Goal: Task Accomplishment & Management: Manage account settings

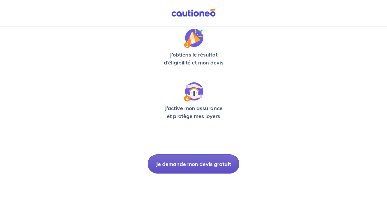
scroll to position [211, 0]
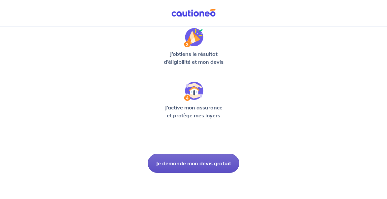
click at [189, 169] on button "Je demande mon devis gratuit" at bounding box center [194, 162] width 92 height 19
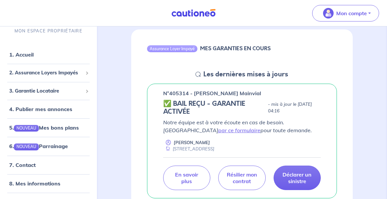
scroll to position [62, 0]
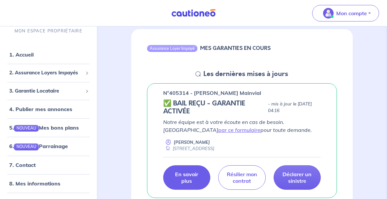
click at [178, 184] on link "En savoir plus" at bounding box center [187, 177] width 48 height 24
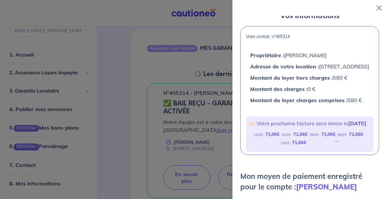
scroll to position [39, 0]
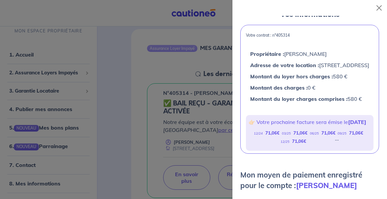
click at [259, 126] on p "👉🏻 Votre prochaine facture sera émise le [DATE]" at bounding box center [310, 122] width 122 height 9
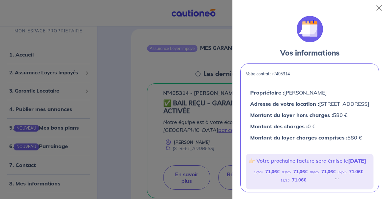
scroll to position [0, 0]
click at [379, 10] on button "Close" at bounding box center [379, 8] width 11 height 11
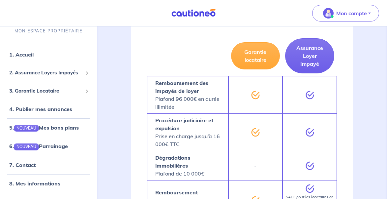
scroll to position [465, 0]
click at [41, 126] on link "5. NOUVEAU Mes bons plans" at bounding box center [43, 127] width 69 height 7
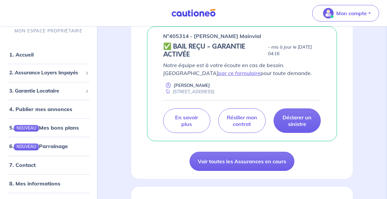
scroll to position [119, 0]
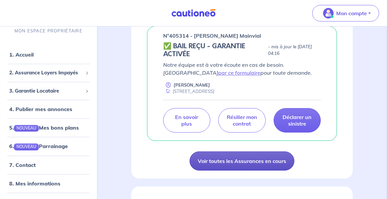
click at [230, 157] on link "Voir toutes les Assurances en cours" at bounding box center [242, 160] width 105 height 19
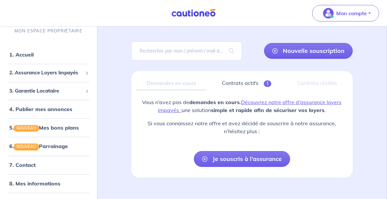
scroll to position [36, 0]
click at [318, 84] on div "Contrats résiliés" at bounding box center [317, 83] width 61 height 14
click at [188, 84] on div "Demandes en cours" at bounding box center [172, 83] width 70 height 14
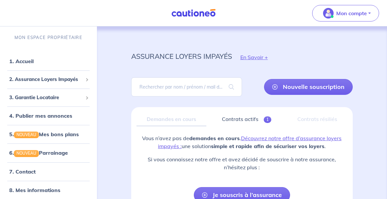
scroll to position [0, 0]
click at [203, 86] on input "search" at bounding box center [186, 86] width 111 height 19
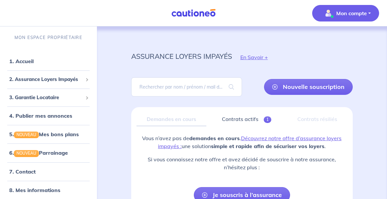
click at [347, 14] on p "Mon compte" at bounding box center [352, 13] width 31 height 8
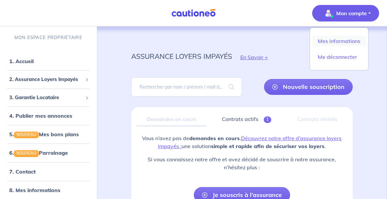
click at [335, 39] on link "Mes informations" at bounding box center [339, 41] width 53 height 11
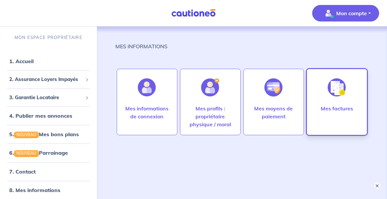
click at [326, 103] on div at bounding box center [337, 87] width 29 height 34
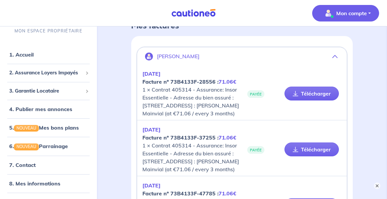
scroll to position [42, 0]
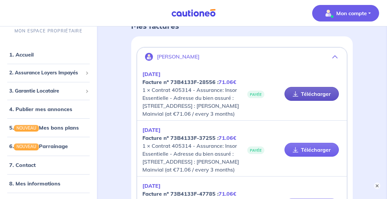
click at [306, 97] on link "Télécharger" at bounding box center [312, 94] width 54 height 14
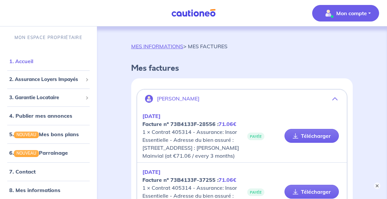
scroll to position [0, 0]
click at [28, 63] on link "1. Accueil" at bounding box center [21, 61] width 24 height 7
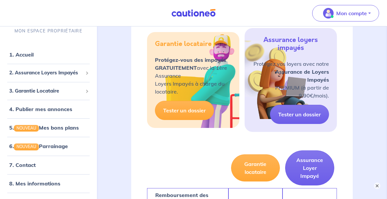
scroll to position [372, 0]
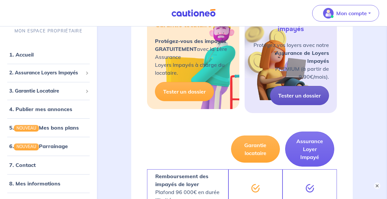
click at [306, 91] on link "Tester un dossier" at bounding box center [299, 95] width 59 height 19
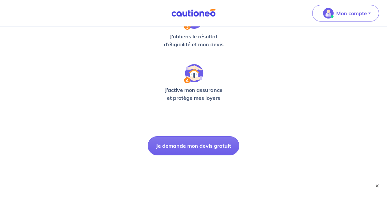
scroll to position [240, 0]
